Goal: Transaction & Acquisition: Purchase product/service

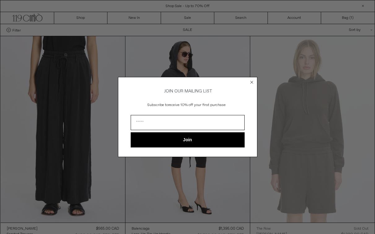
click at [252, 81] on circle "Close dialog" at bounding box center [252, 83] width 6 height 6
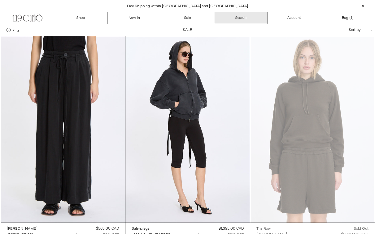
click at [245, 17] on link "Search" at bounding box center [240, 18] width 53 height 12
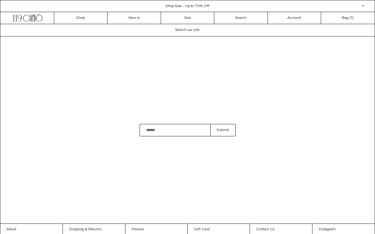
click at [154, 132] on input "Search" at bounding box center [175, 130] width 71 height 12
type input "**********"
click at [223, 130] on button "Submit" at bounding box center [222, 130] width 25 height 12
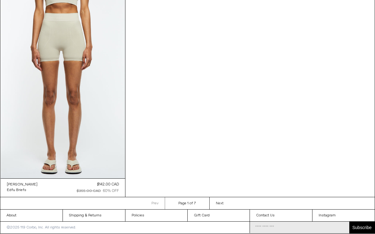
scroll to position [710, 0]
click at [222, 204] on span "Next" at bounding box center [220, 203] width 8 height 5
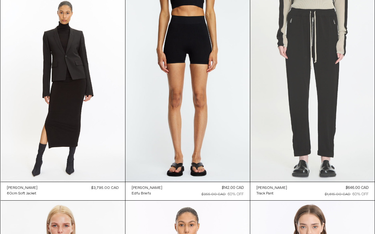
scroll to position [86, 0]
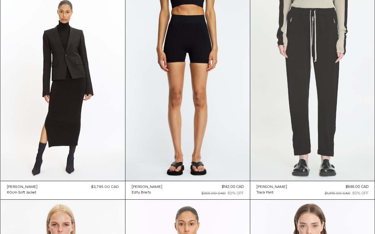
click at [312, 103] on at bounding box center [312, 87] width 124 height 187
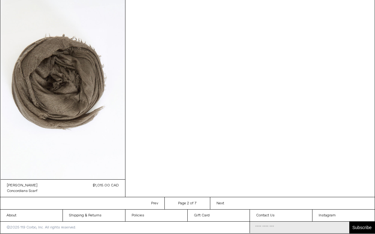
scroll to position [704, 0]
click at [228, 202] on link "Next Next page" at bounding box center [220, 204] width 20 height 12
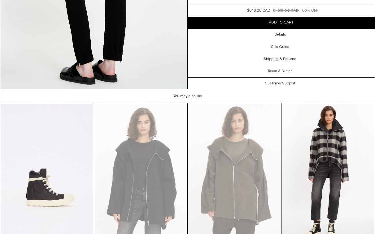
scroll to position [884, 0]
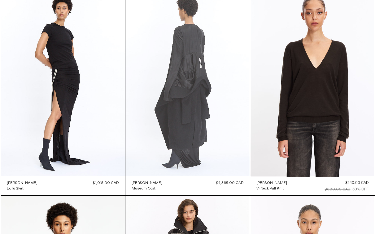
scroll to position [297, 0]
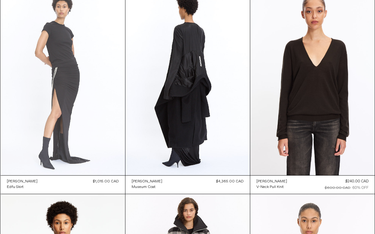
click at [52, 85] on at bounding box center [63, 82] width 124 height 187
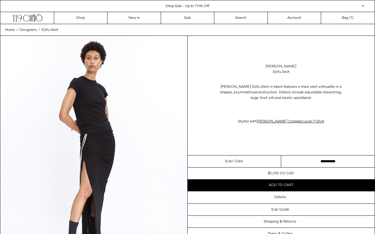
click at [83, 138] on img at bounding box center [93, 153] width 187 height 234
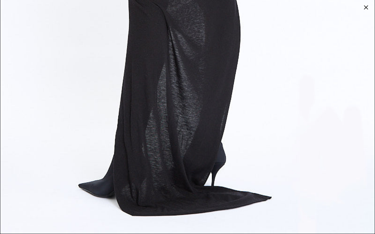
scroll to position [2107, 0]
